Goal: Task Accomplishment & Management: Manage account settings

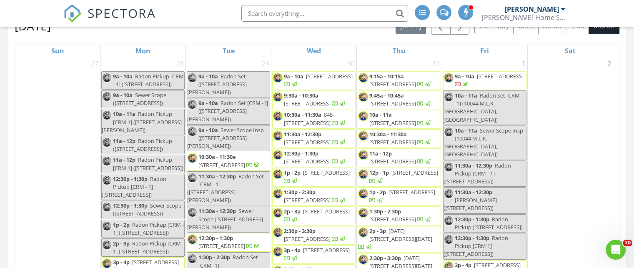
scroll to position [876, 647]
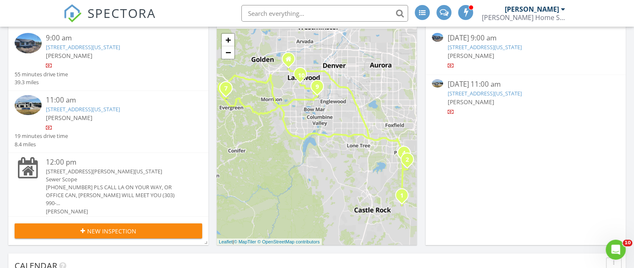
scroll to position [65, 0]
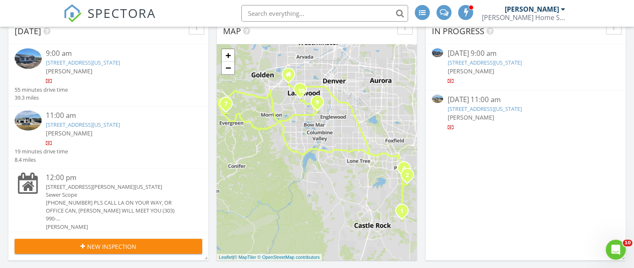
click at [113, 61] on link "1525 N Castlewood Canyon Road , Franktown, Colorado 80116" at bounding box center [83, 63] width 74 height 8
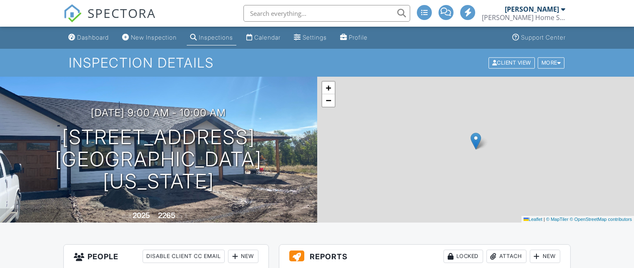
scroll to position [150, 0]
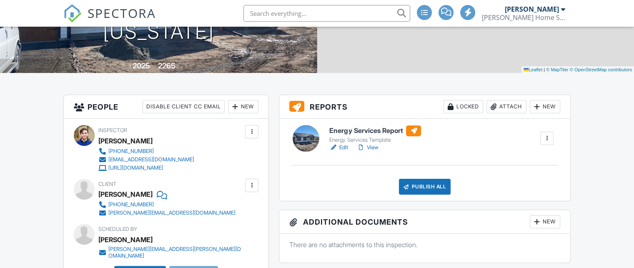
click at [375, 130] on h6 "Energy Services Report" at bounding box center [375, 131] width 92 height 11
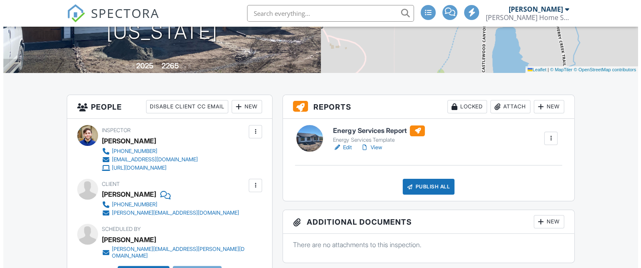
scroll to position [0, 0]
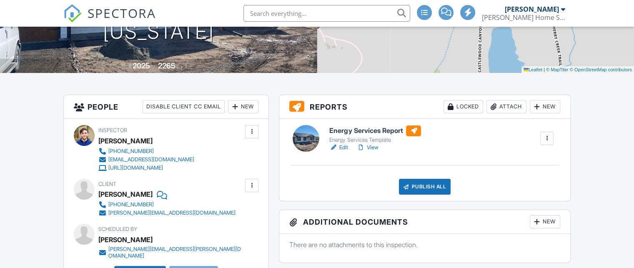
click at [496, 110] on div at bounding box center [494, 107] width 8 height 8
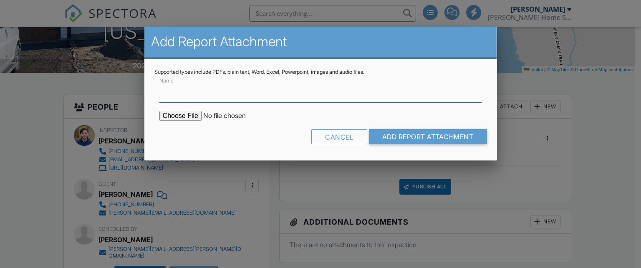
click at [402, 97] on input "Name" at bounding box center [320, 92] width 322 height 20
type input "Blower Door Test Results"
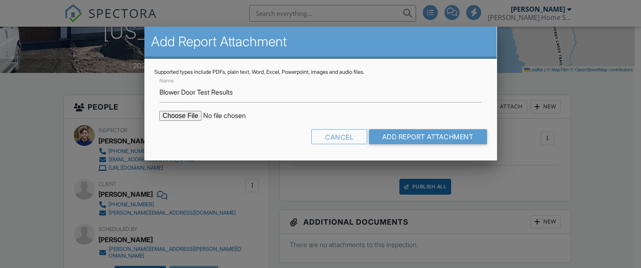
click at [187, 118] on input "file" at bounding box center [230, 116] width 142 height 10
type input "C:\fakepath\1525 N Castlewood Canyon Road_Post Construction Blower Door Test (1…"
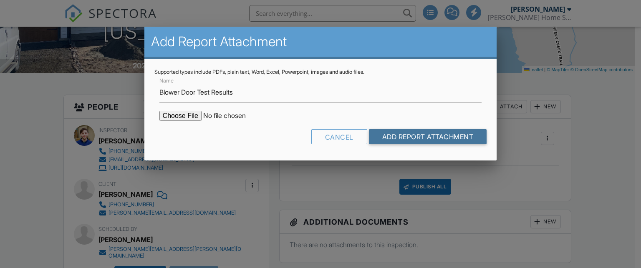
click at [482, 140] on input "Add Report Attachment" at bounding box center [428, 136] width 118 height 15
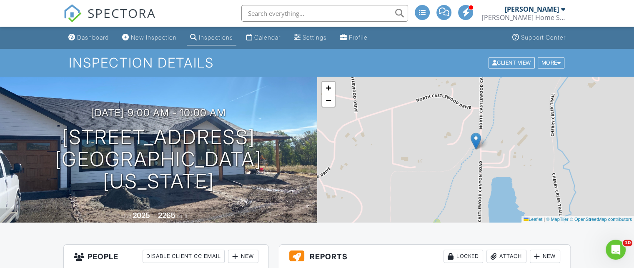
scroll to position [120, 0]
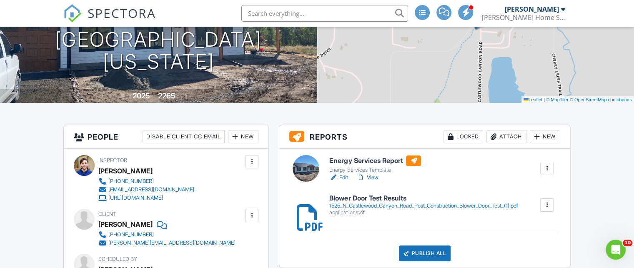
click at [372, 178] on link "View" at bounding box center [368, 178] width 22 height 8
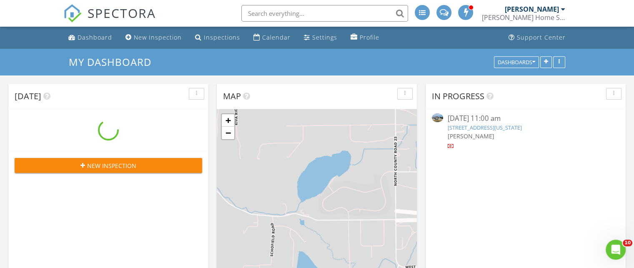
click at [510, 133] on div "[PERSON_NAME]" at bounding box center [526, 136] width 156 height 9
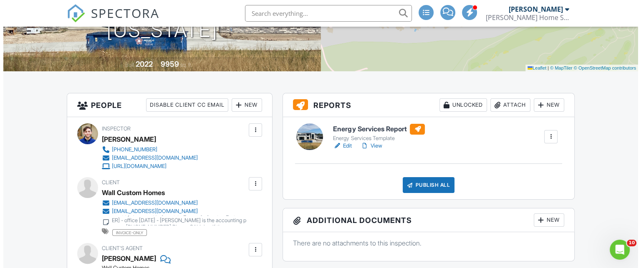
scroll to position [152, 0]
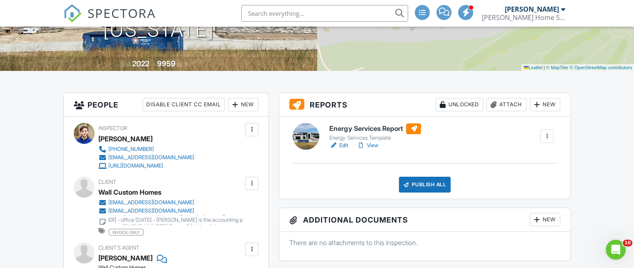
click at [502, 103] on div "Attach" at bounding box center [507, 104] width 40 height 13
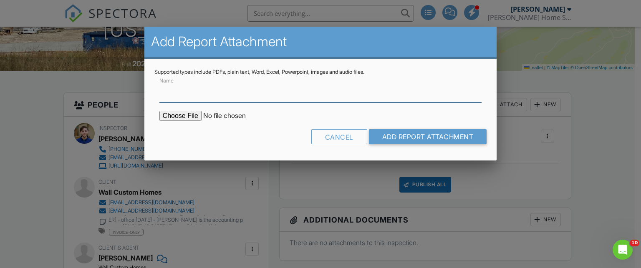
click at [363, 95] on input "Name" at bounding box center [320, 92] width 322 height 20
type input "Blower Door Test Results"
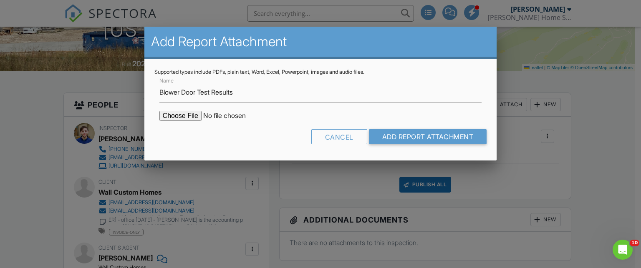
click at [179, 112] on input "file" at bounding box center [230, 116] width 142 height 10
type input "C:\fakepath\7667 Preservation Trl_Post Construction Blower Door Test (1).pdf"
click at [450, 138] on input "Add Report Attachment" at bounding box center [428, 136] width 118 height 15
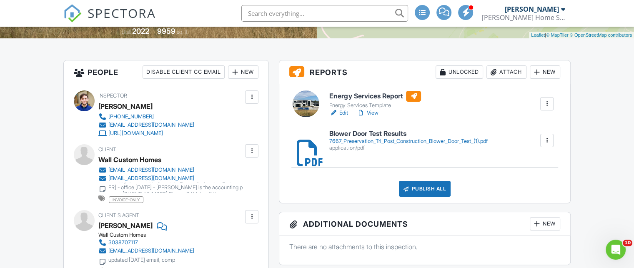
scroll to position [185, 0]
click at [372, 113] on link "View" at bounding box center [368, 112] width 22 height 8
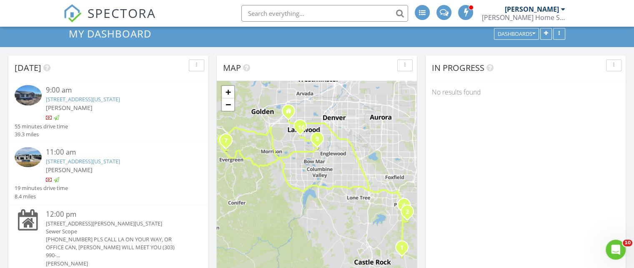
scroll to position [79, 0]
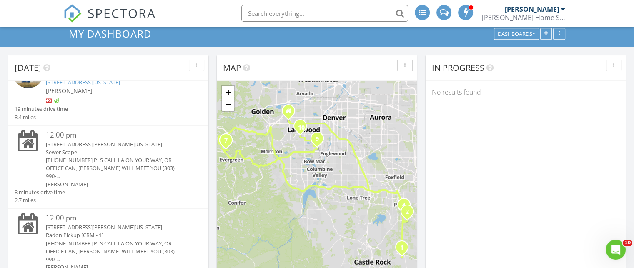
click at [119, 156] on div "Sewer Scope" at bounding box center [116, 152] width 141 height 8
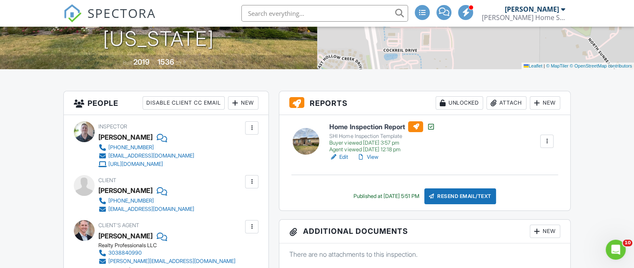
scroll to position [155, 0]
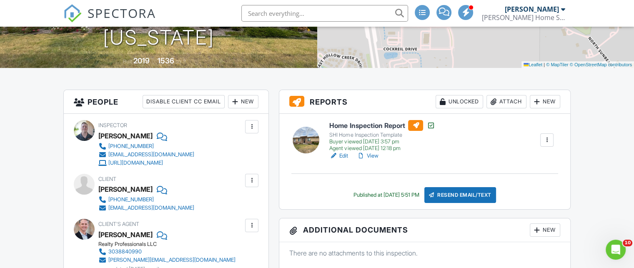
click at [365, 126] on h6 "Home Inspection Report" at bounding box center [382, 125] width 106 height 11
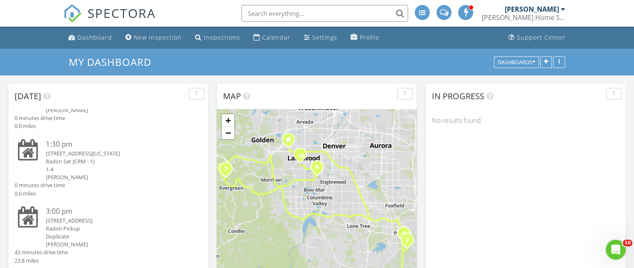
scroll to position [390, 0]
click at [85, 159] on div "Radon Set [CRM - 1]" at bounding box center [116, 163] width 141 height 8
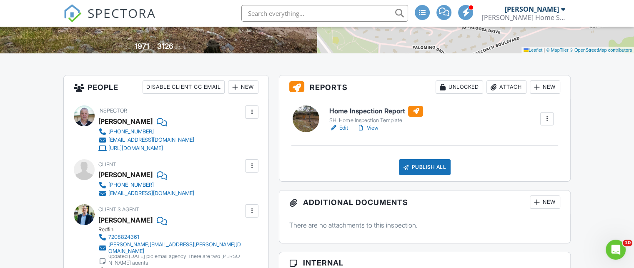
scroll to position [172, 0]
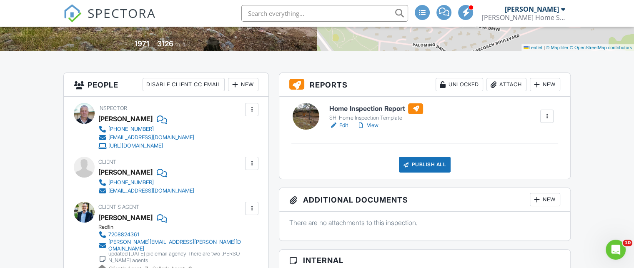
click at [385, 109] on h6 "Home Inspection Report" at bounding box center [376, 108] width 94 height 11
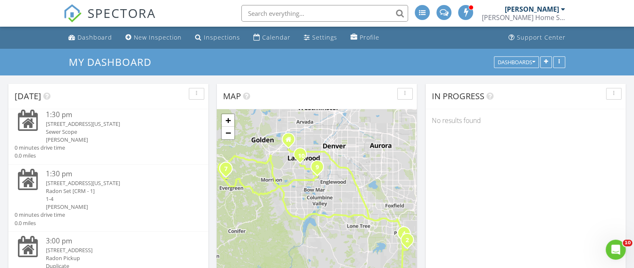
scroll to position [361, 0]
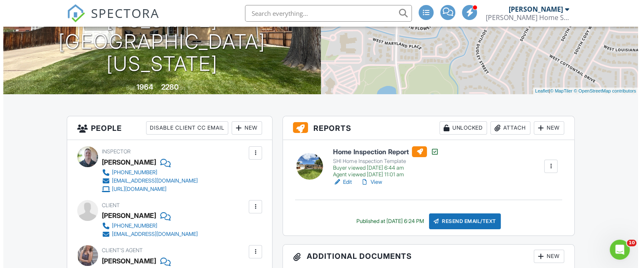
scroll to position [129, 0]
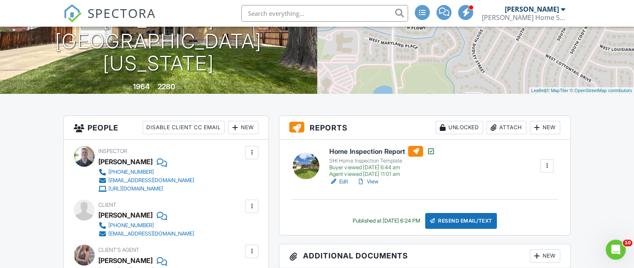
click at [513, 127] on div "Attach" at bounding box center [507, 127] width 40 height 13
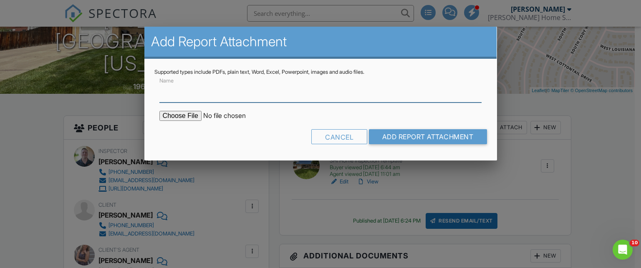
click at [282, 100] on input "Name" at bounding box center [320, 92] width 322 height 20
type input "MOLD AIR SAMPLE TEST RESULTS"
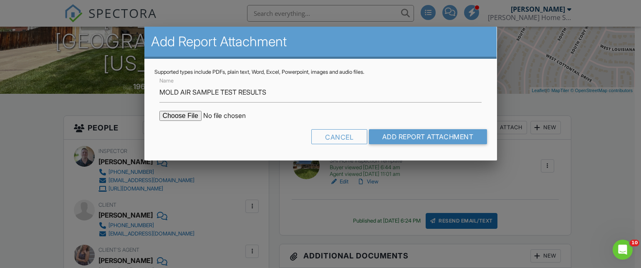
click at [187, 118] on input "file" at bounding box center [230, 116] width 142 height 10
type input "C:\fakepath\Sears_MoldReport_53031086_ForPrint.pdf"
click at [404, 138] on input "Add Report Attachment" at bounding box center [428, 136] width 118 height 15
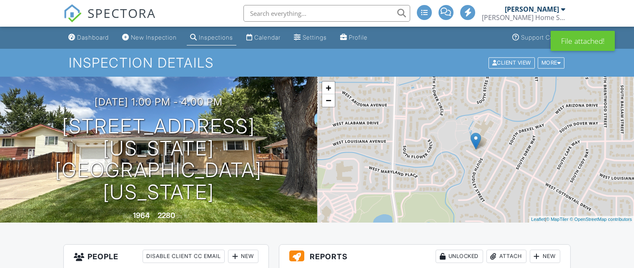
scroll to position [145, 0]
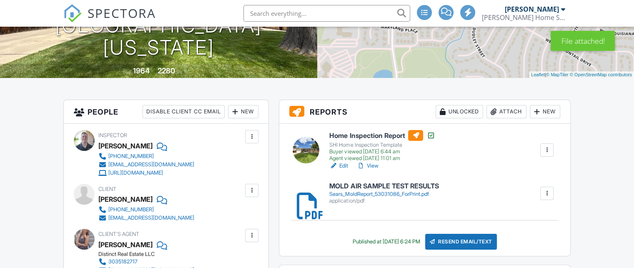
click at [370, 135] on h6 "Home Inspection Report" at bounding box center [382, 135] width 106 height 11
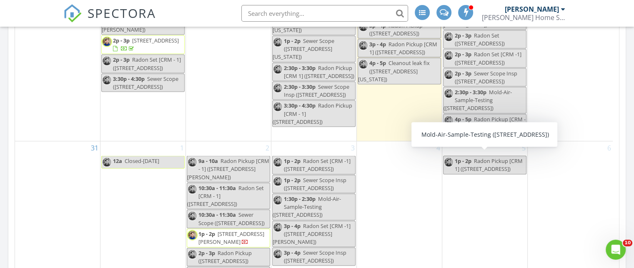
scroll to position [1778, 0]
